Goal: Check status: Check status

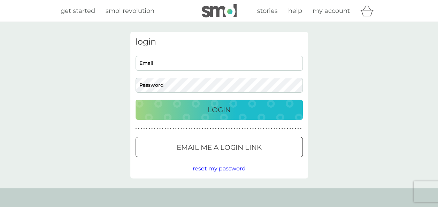
type input "saiyedulmuttaqin@gmail.com"
click at [192, 109] on div "Login" at bounding box center [219, 109] width 153 height 11
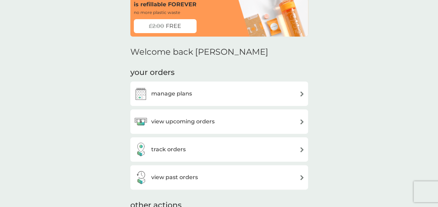
scroll to position [42, 0]
click at [210, 152] on div "track orders" at bounding box center [219, 149] width 171 height 14
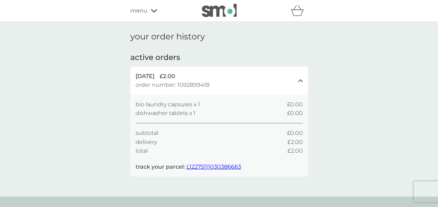
click at [209, 165] on span "L12275111030386663" at bounding box center [213, 166] width 55 height 7
